Goal: Navigation & Orientation: Go to known website

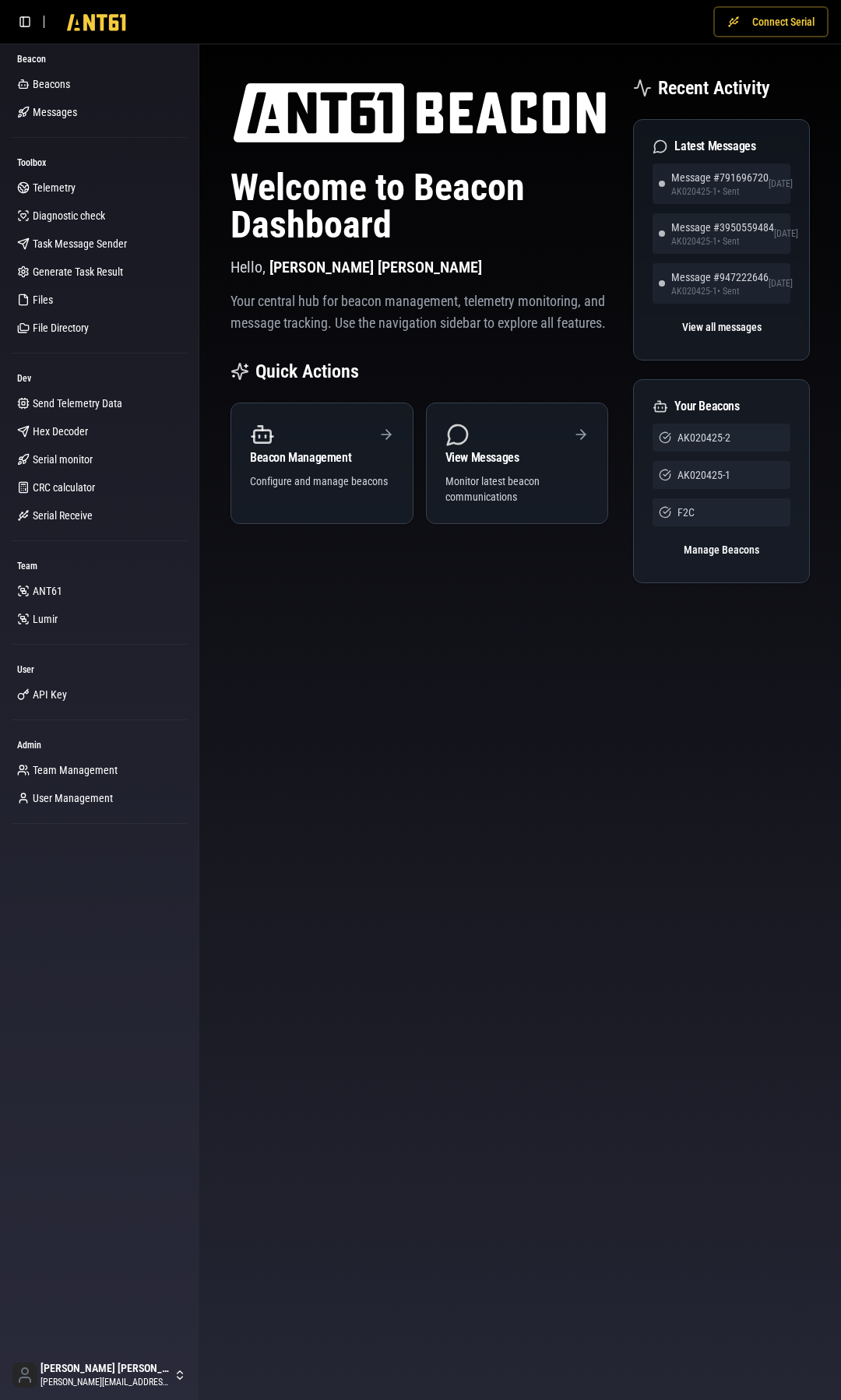
click at [768, 23] on button "Connect Serial" at bounding box center [770, 22] width 115 height 31
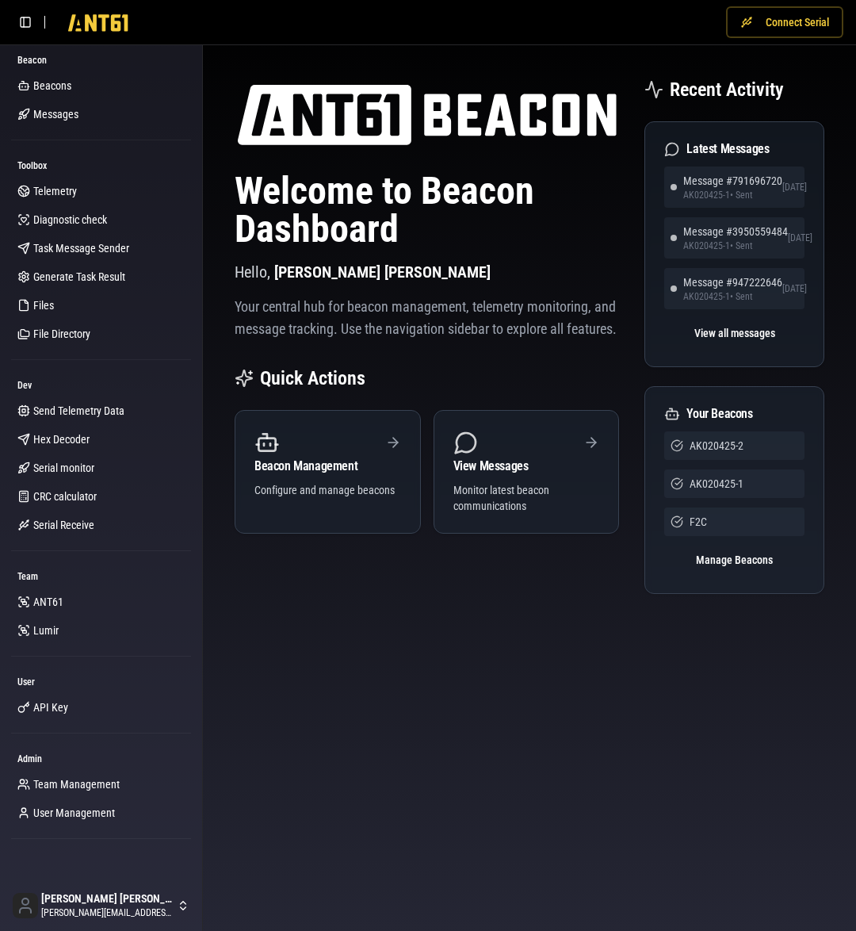
click at [789, 17] on button "Connect Serial" at bounding box center [784, 22] width 117 height 32
click at [795, 25] on button "Connect Serial" at bounding box center [784, 22] width 117 height 32
click at [789, 25] on button "Connect Serial" at bounding box center [784, 22] width 117 height 32
click at [787, 25] on button "Connect Serial" at bounding box center [784, 22] width 117 height 32
click at [760, 25] on button "Connect Serial" at bounding box center [784, 22] width 117 height 32
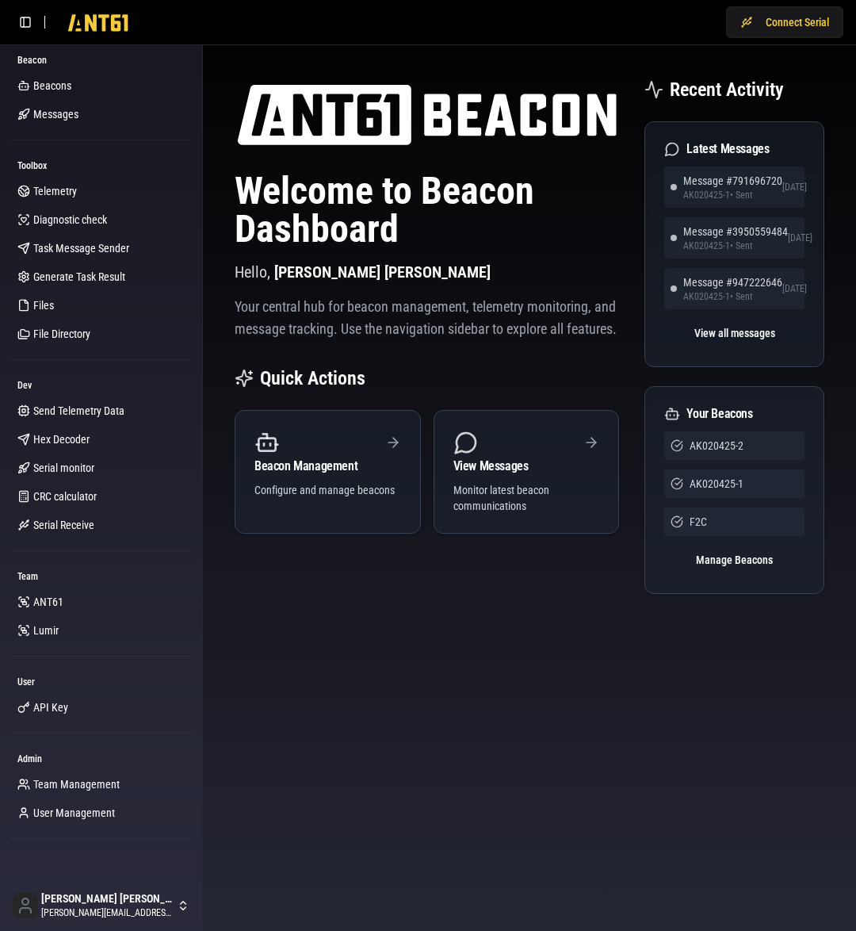
click at [687, 59] on div "Welcome to Beacon Dashboard Hello, Kane Jackson Your central hub for beacon man…" at bounding box center [530, 354] width 628 height 593
click at [770, 11] on button "Connect Serial" at bounding box center [784, 22] width 117 height 32
click at [767, 23] on button "Connect Serial" at bounding box center [784, 22] width 117 height 32
click at [790, 23] on button "Connect Serial" at bounding box center [784, 22] width 117 height 32
click at [552, 81] on img at bounding box center [427, 115] width 384 height 76
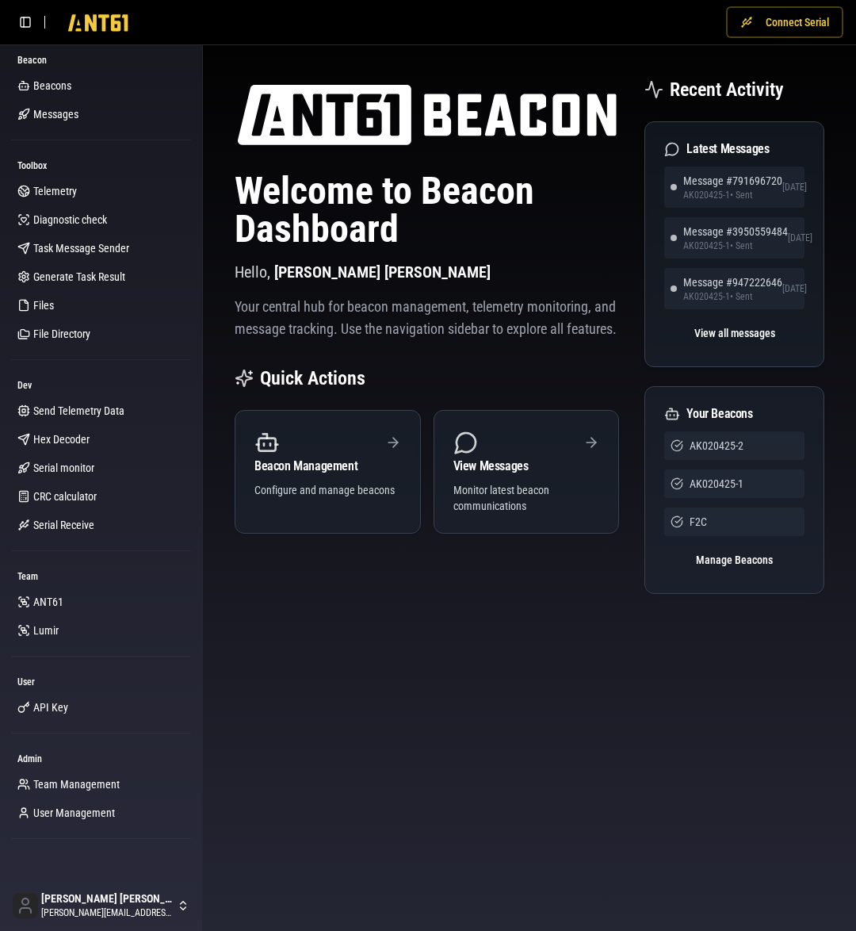
click at [782, 29] on button "Connect Serial" at bounding box center [784, 22] width 117 height 32
click at [589, 47] on div "Welcome to Beacon Dashboard Hello, Kane Jackson Your central hub for beacon man…" at bounding box center [529, 354] width 653 height 618
click at [758, 29] on button "Connect Serial" at bounding box center [784, 22] width 117 height 32
click at [643, 55] on div "Welcome to Beacon Dashboard Hello, Kane Jackson Your central hub for beacon man…" at bounding box center [529, 354] width 653 height 618
click at [776, 25] on button "Connect Serial" at bounding box center [784, 22] width 117 height 32
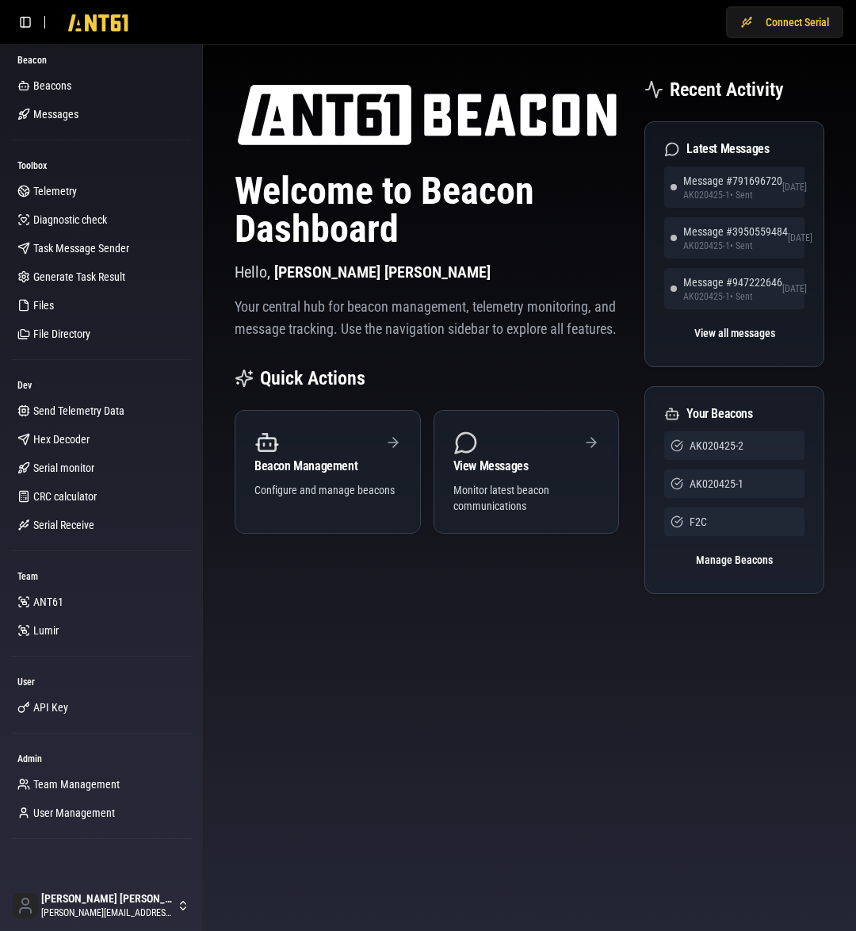
click at [597, 49] on div "Welcome to Beacon Dashboard Hello, Kane Jackson Your central hub for beacon man…" at bounding box center [529, 354] width 653 height 618
click at [780, 32] on button "Connect Serial" at bounding box center [784, 22] width 117 height 32
click at [607, 47] on div "Welcome to Beacon Dashboard Hello, Kane Jackson Your central hub for beacon man…" at bounding box center [529, 354] width 653 height 618
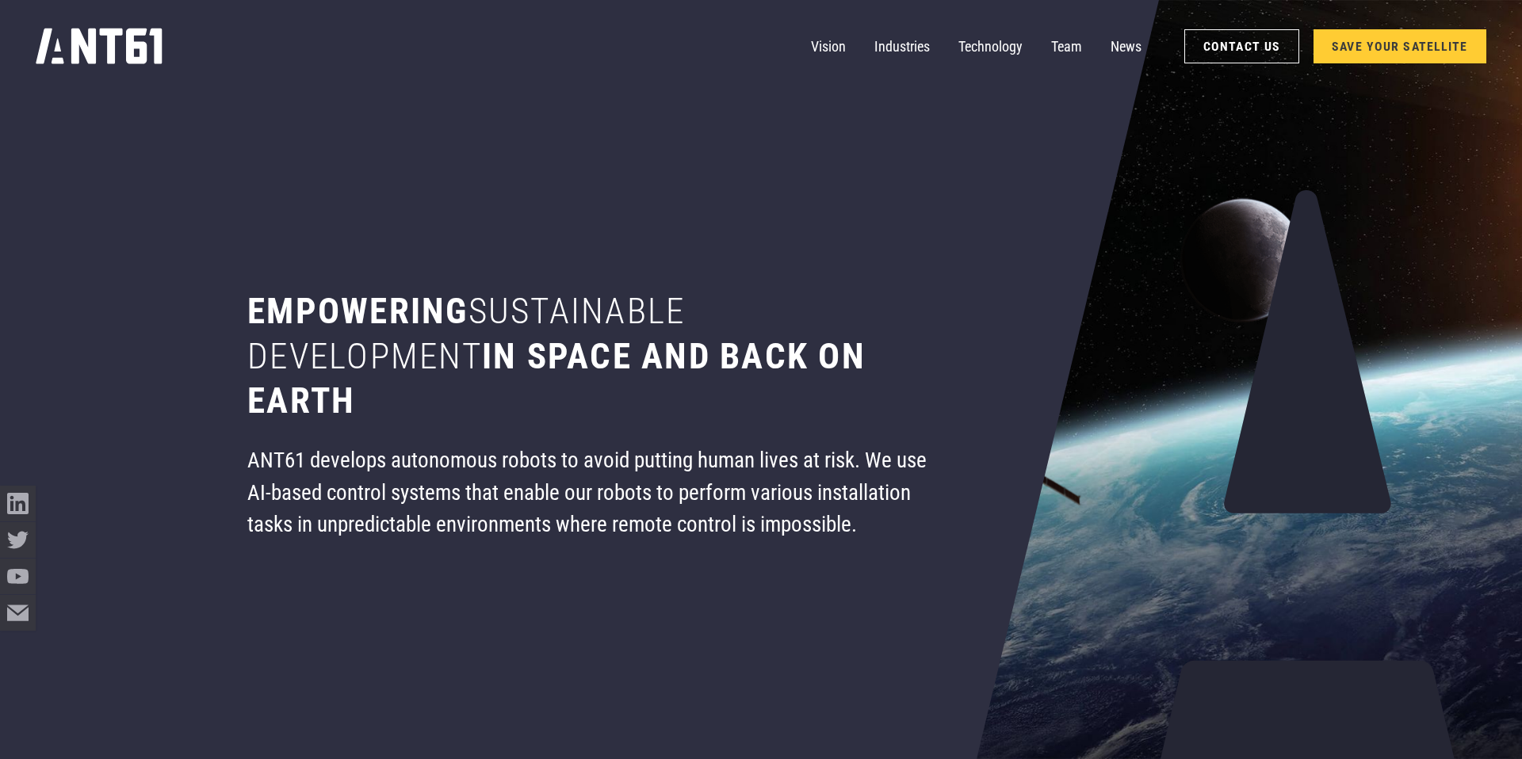
click at [1361, 52] on link "SAVE YOUR SATELLITE" at bounding box center [1399, 46] width 173 height 35
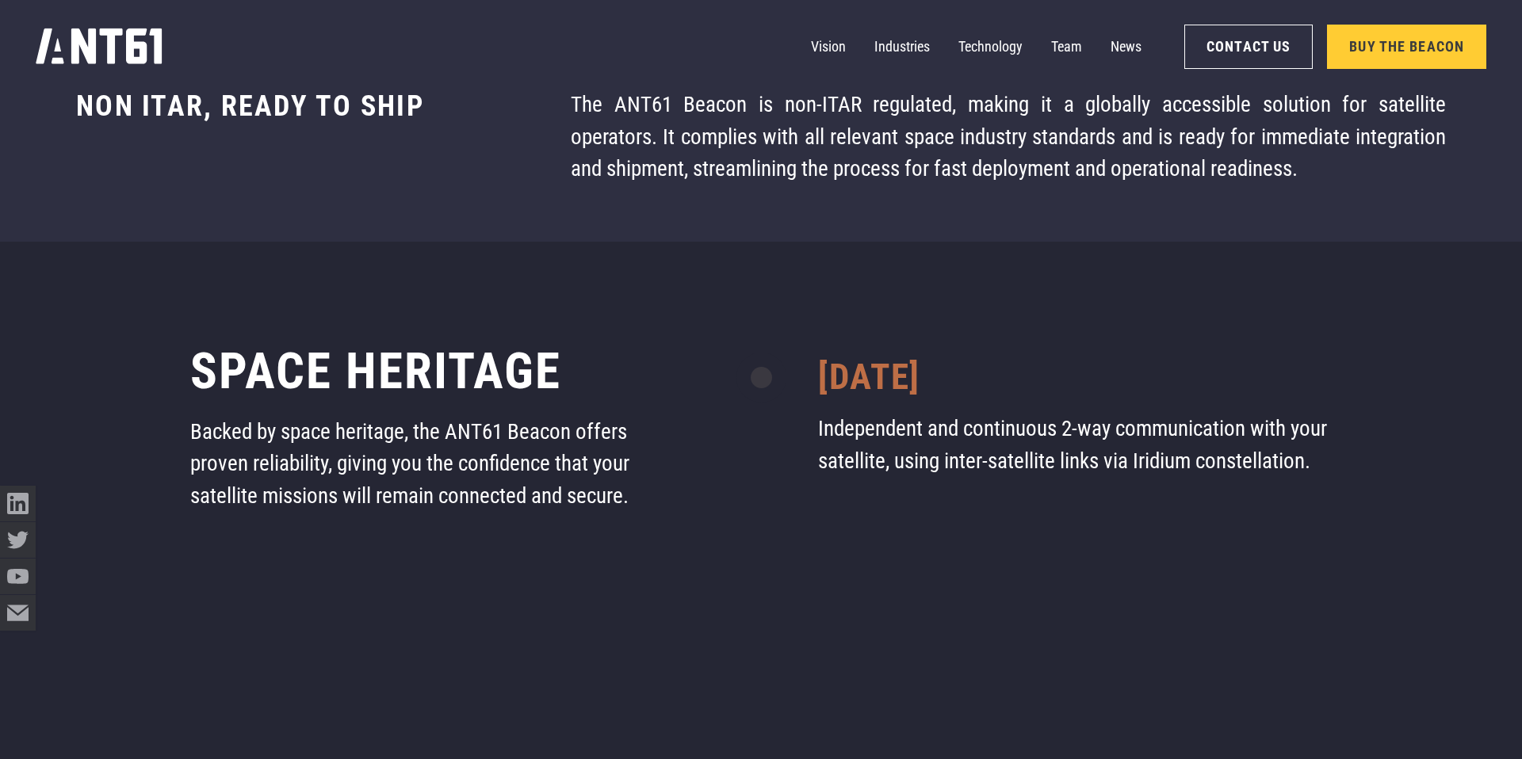
scroll to position [8908, 0]
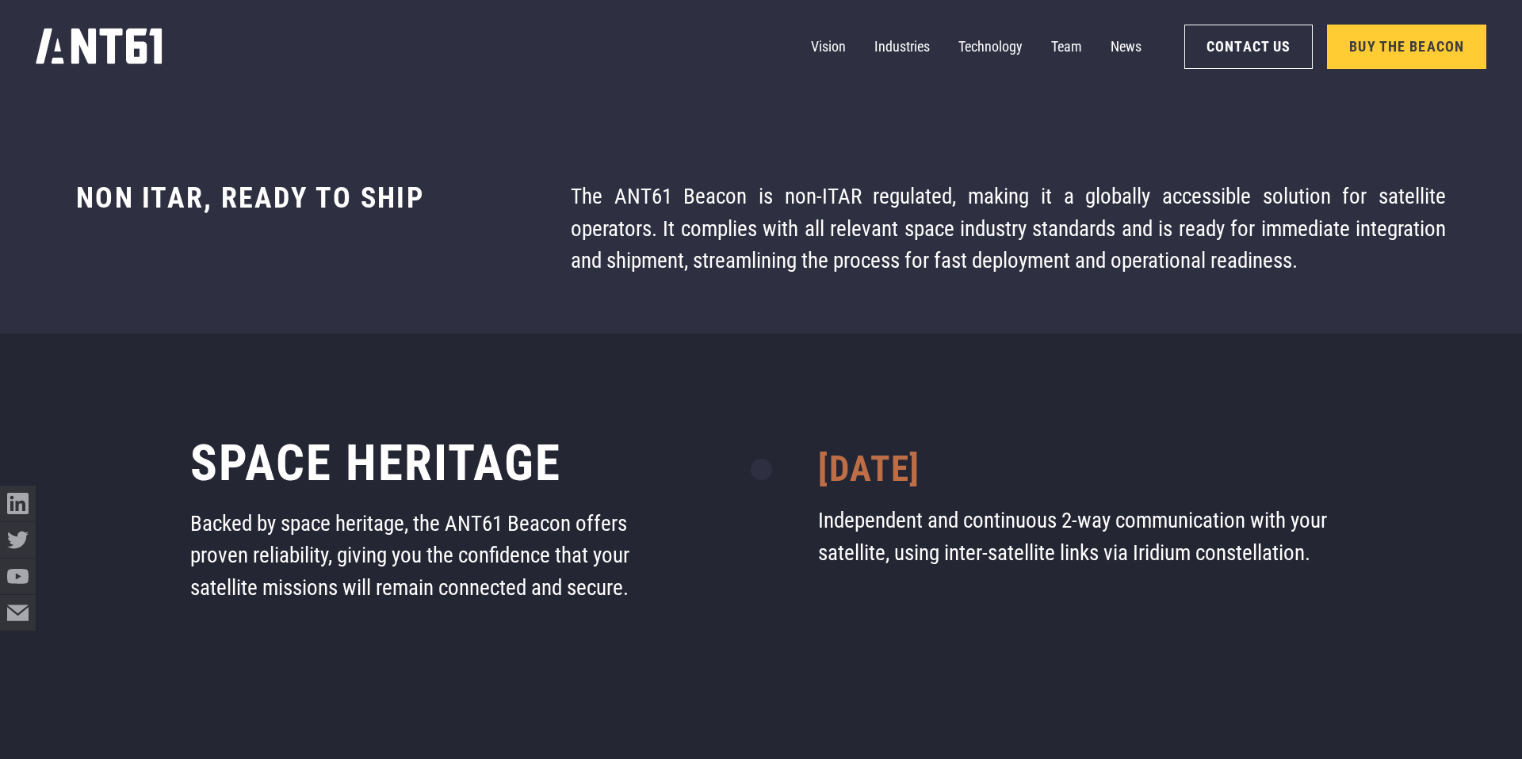
click at [134, 71] on div "Vision Industries Industries Technology Team News Contact Us Buy the Beacon" at bounding box center [761, 46] width 1451 height 93
click at [118, 44] on icon "home" at bounding box center [99, 46] width 127 height 36
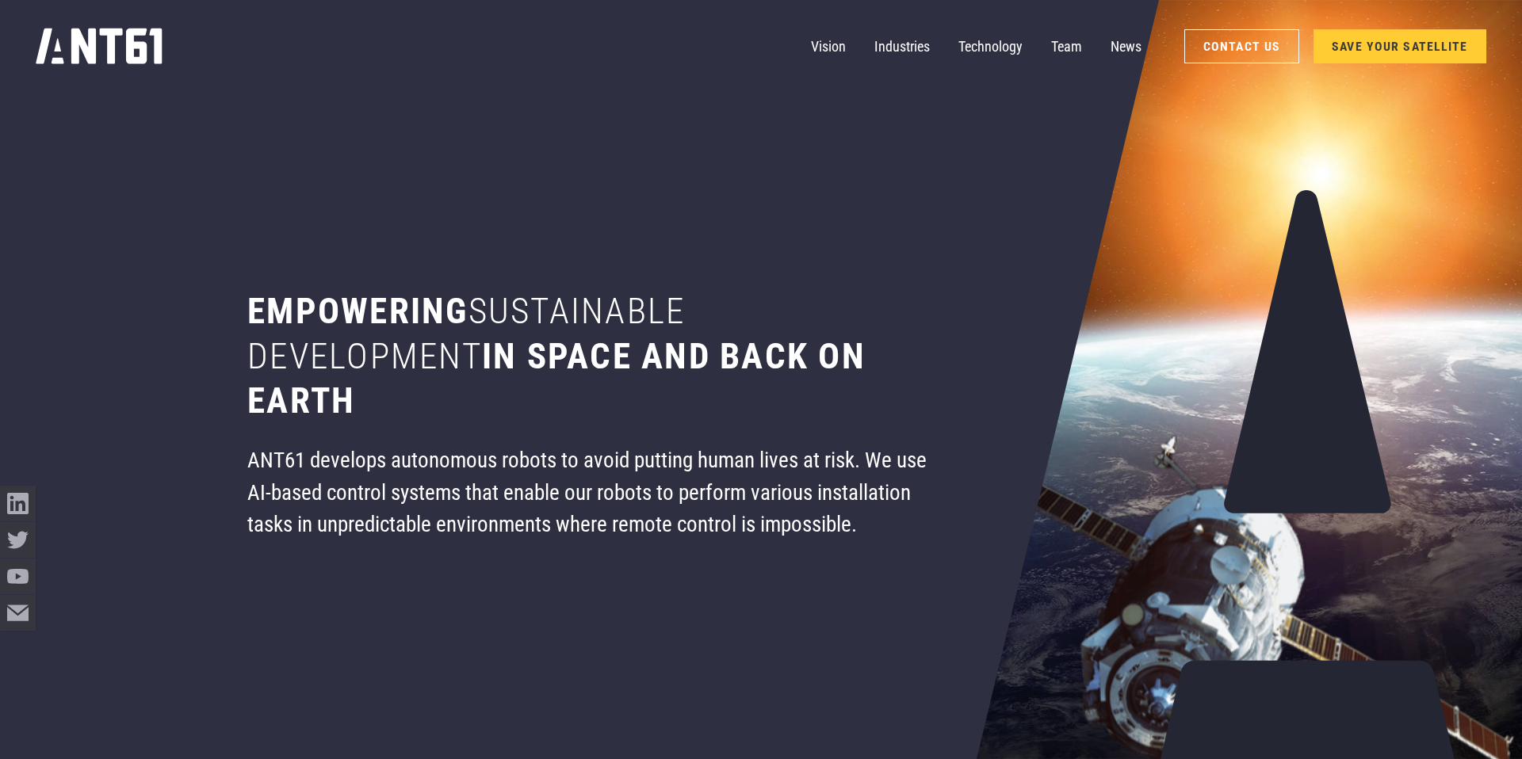
click at [1404, 52] on link "SAVE YOUR SATELLITE" at bounding box center [1399, 46] width 173 height 35
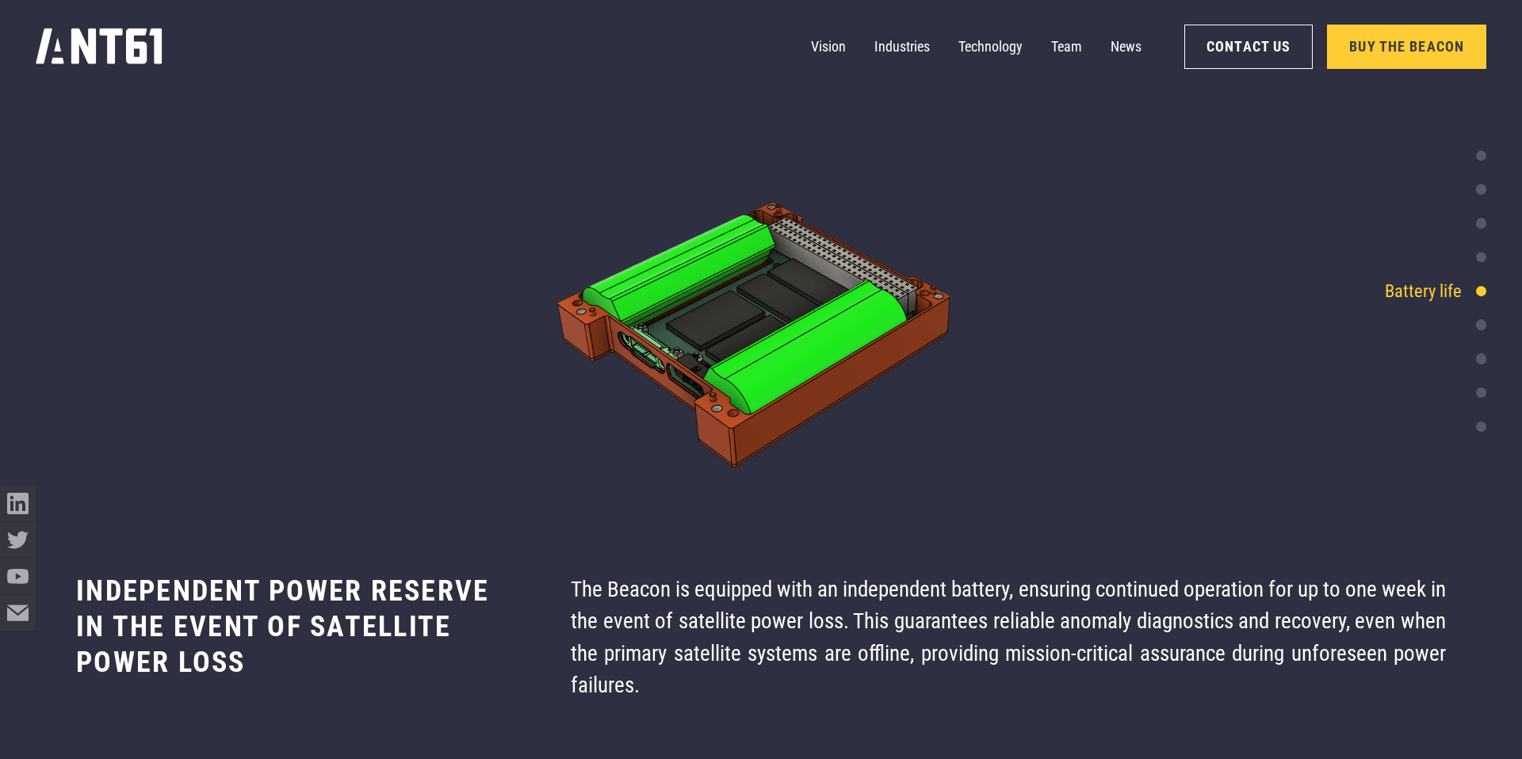
scroll to position [6053, 0]
click at [95, 32] on icon "home" at bounding box center [99, 47] width 126 height 36
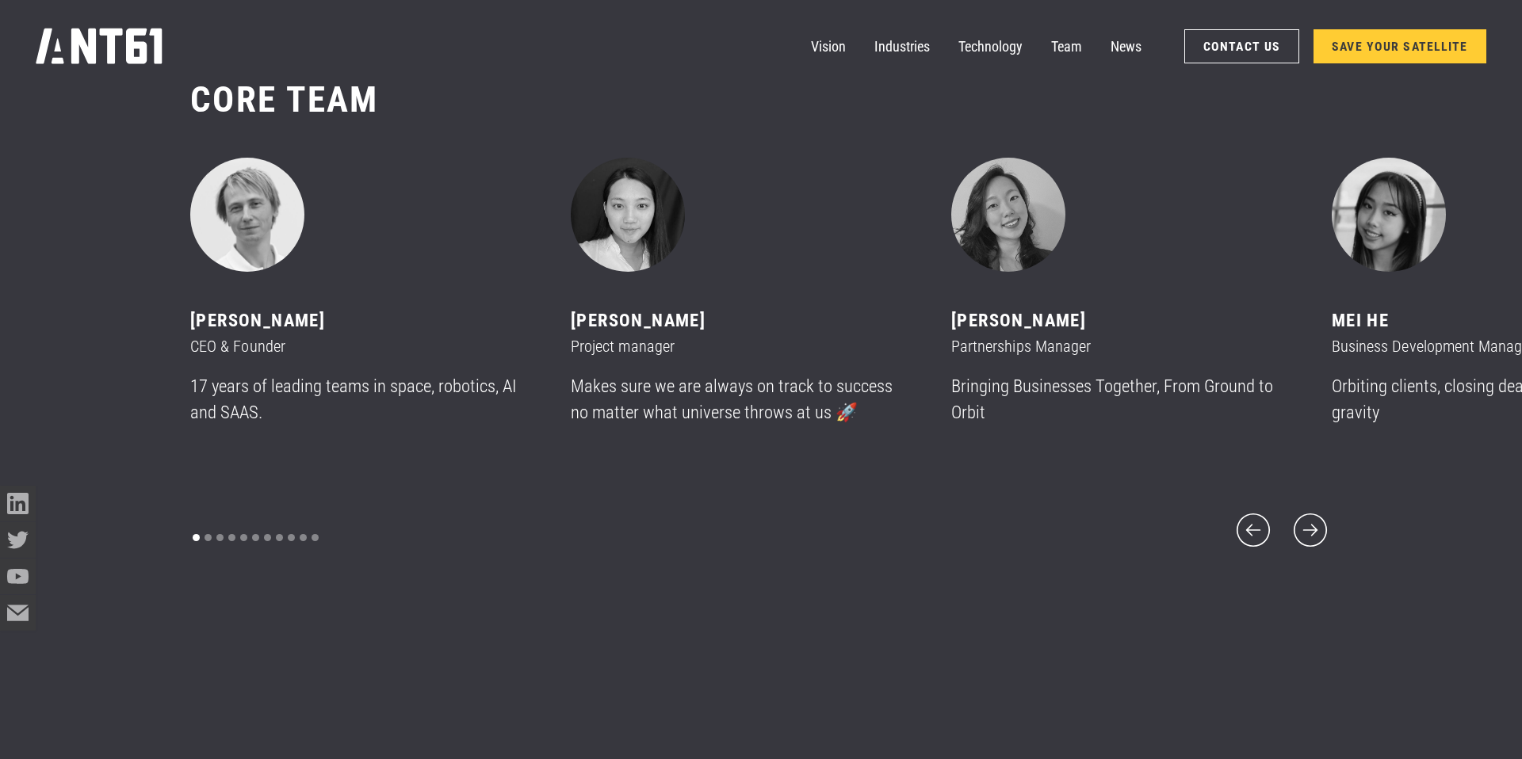
scroll to position [8887, 0]
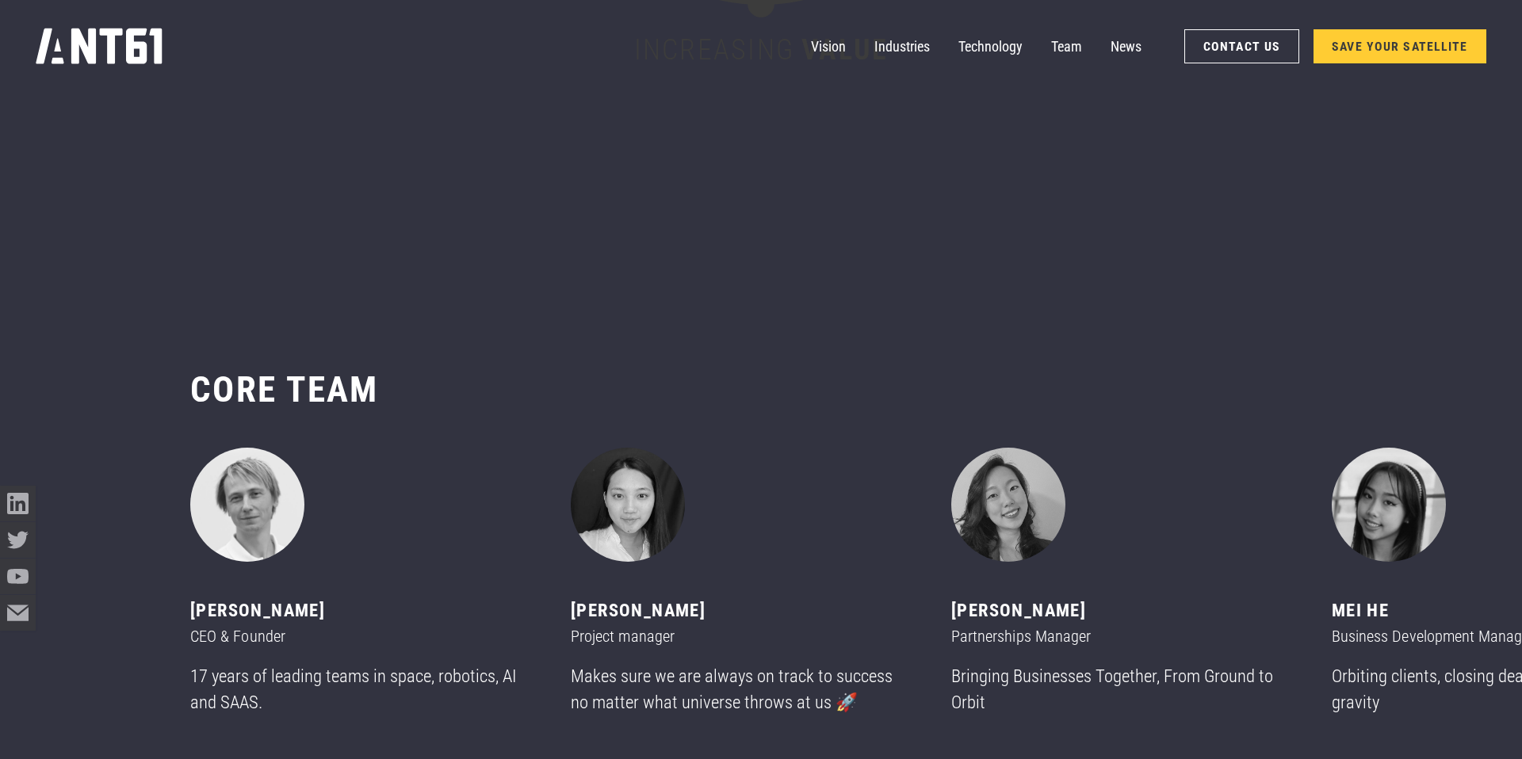
click at [1420, 32] on link "SAVE YOUR SATELLITE" at bounding box center [1399, 46] width 173 height 35
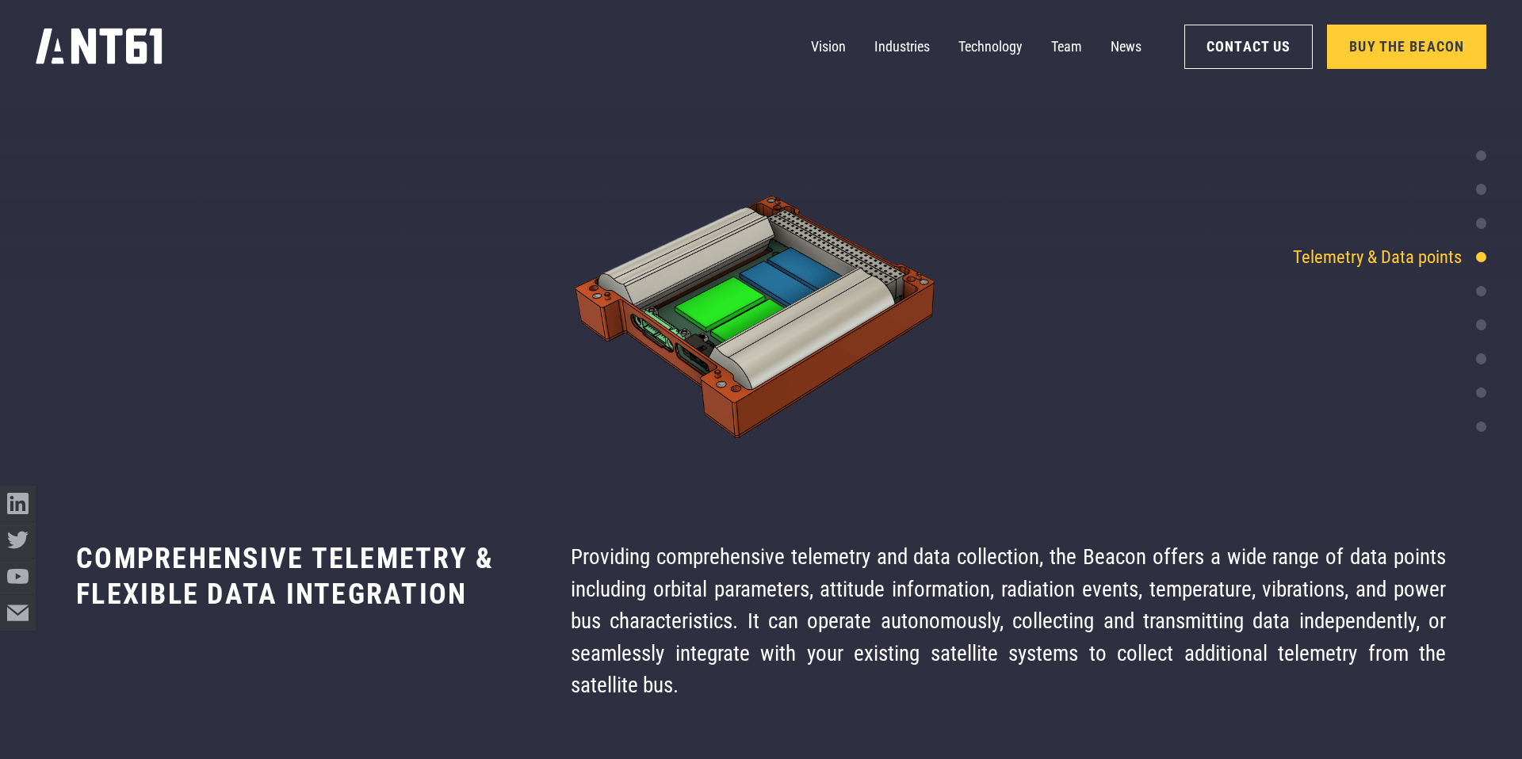
scroll to position [4838, 0]
